Goal: Check status

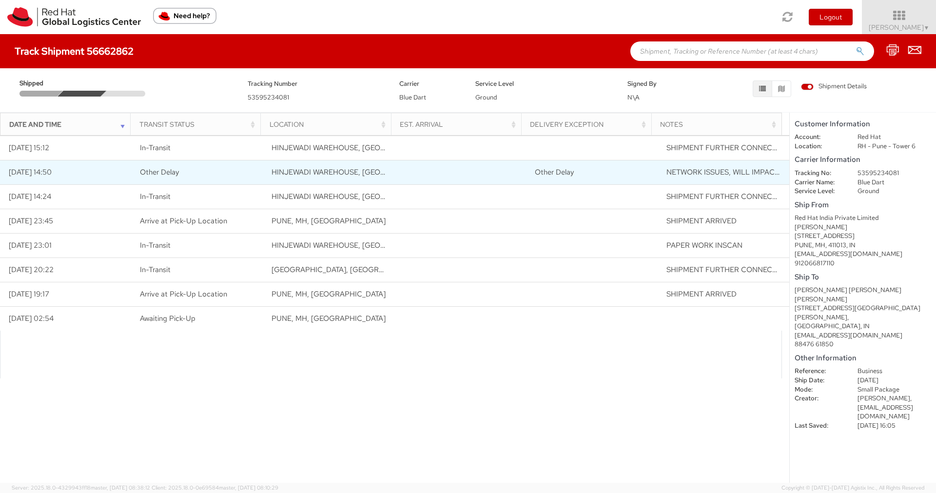
click at [552, 174] on span "Other Delay" at bounding box center [554, 172] width 39 height 10
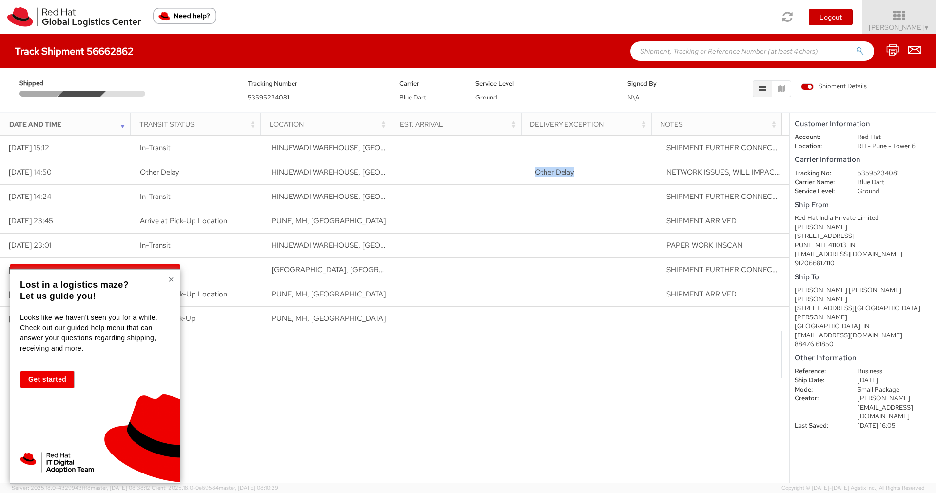
click at [169, 274] on button "×" at bounding box center [171, 279] width 6 height 10
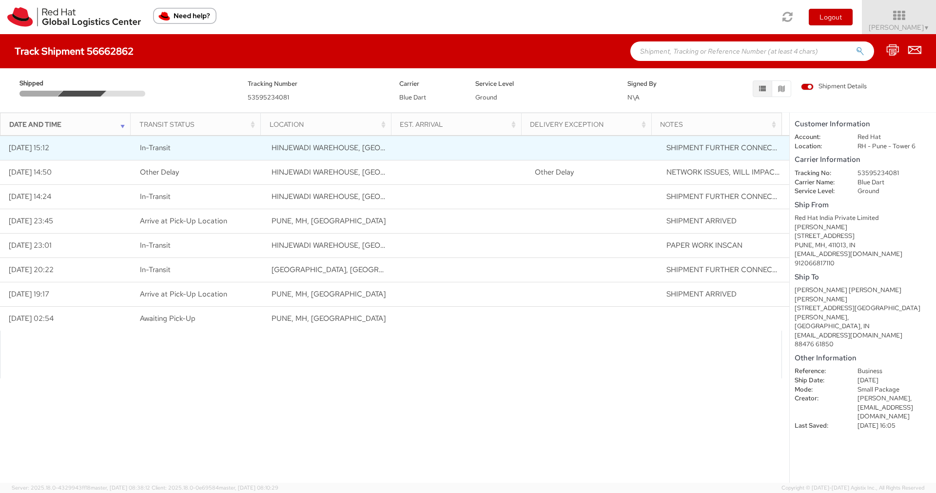
click at [724, 149] on span "SHIPMENT FURTHER CONNECTED" at bounding box center [726, 148] width 120 height 10
click at [310, 147] on span "HINJEWADI WAREHOUSE, [GEOGRAPHIC_DATA], [GEOGRAPHIC_DATA]" at bounding box center [394, 148] width 244 height 10
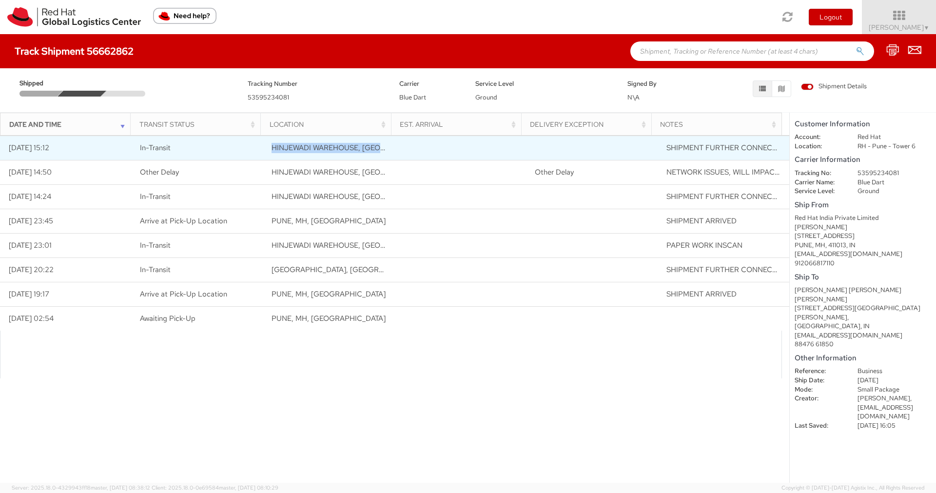
click at [310, 147] on span "HINJEWADI WAREHOUSE, [GEOGRAPHIC_DATA], [GEOGRAPHIC_DATA]" at bounding box center [394, 148] width 244 height 10
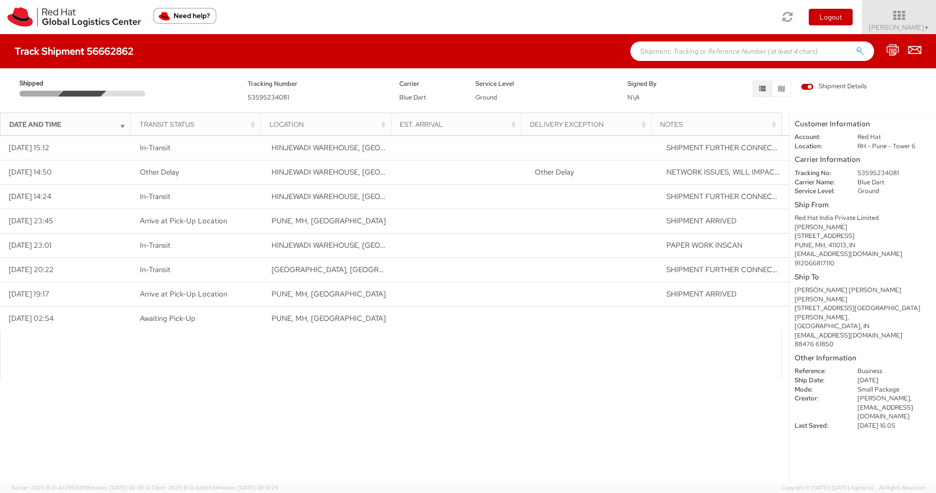
drag, startPoint x: 389, startPoint y: 125, endPoint x: 400, endPoint y: 125, distance: 10.2
click at [400, 125] on tr "Date and Time Transit Status Location Est. Arrival Delivery Exception Notes" at bounding box center [390, 124] width 781 height 23
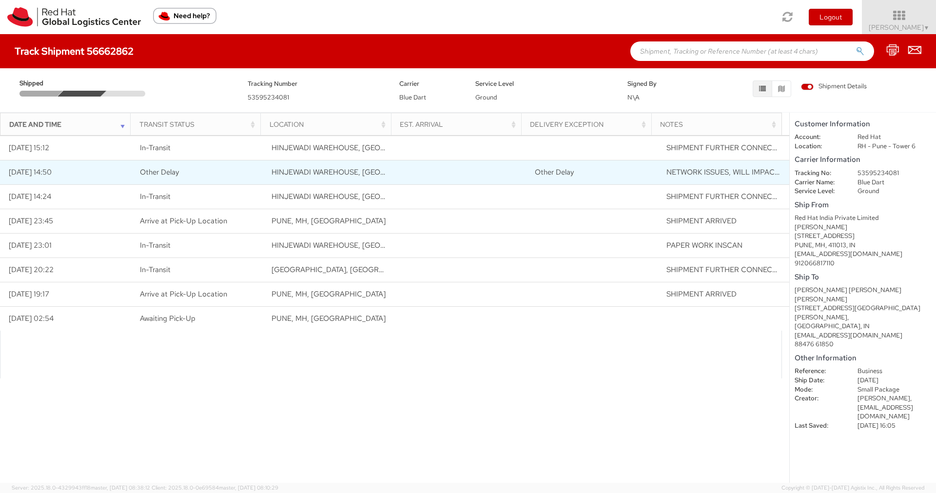
click at [717, 170] on span "NETWORK ISSUES, WILL IMPACT DELIVERY" at bounding box center [741, 172] width 150 height 10
